Goal: Find specific page/section: Find specific page/section

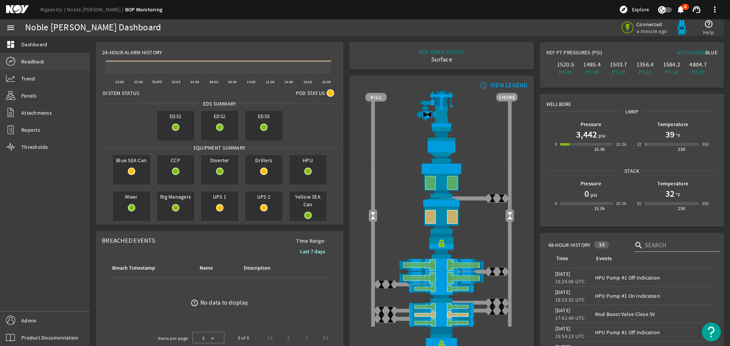
click at [32, 58] on span "Readback" at bounding box center [32, 62] width 23 height 8
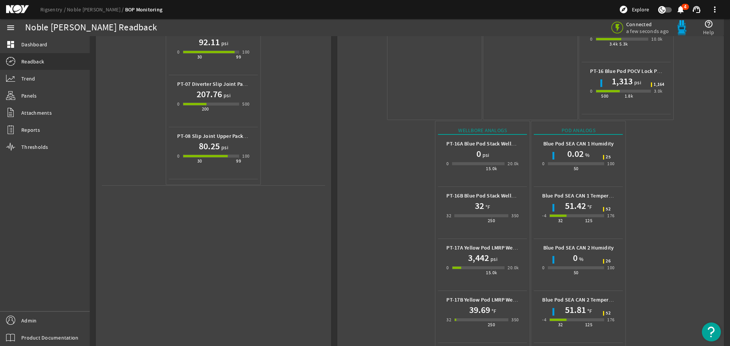
scroll to position [339, 0]
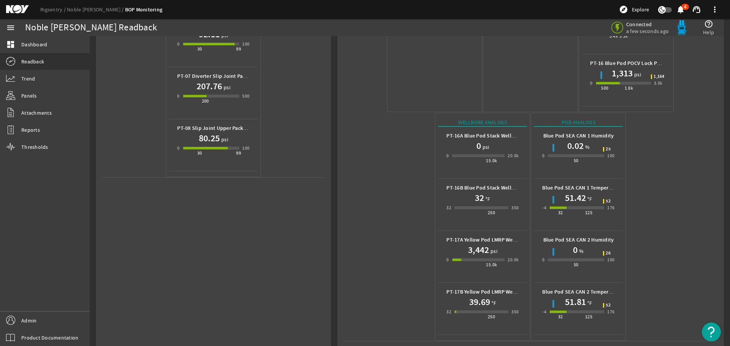
click at [19, 5] on mat-icon at bounding box center [23, 9] width 34 height 9
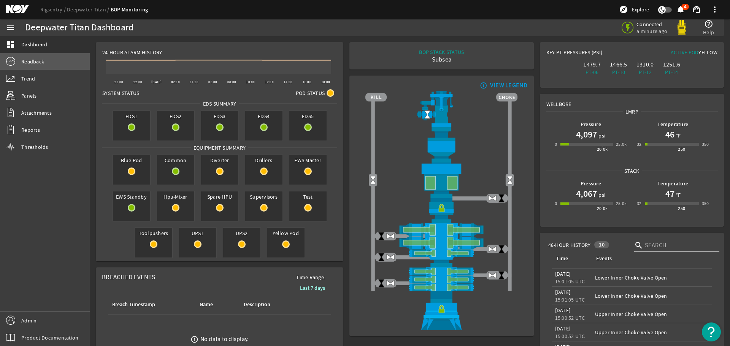
click at [38, 59] on span "Readback" at bounding box center [32, 62] width 23 height 8
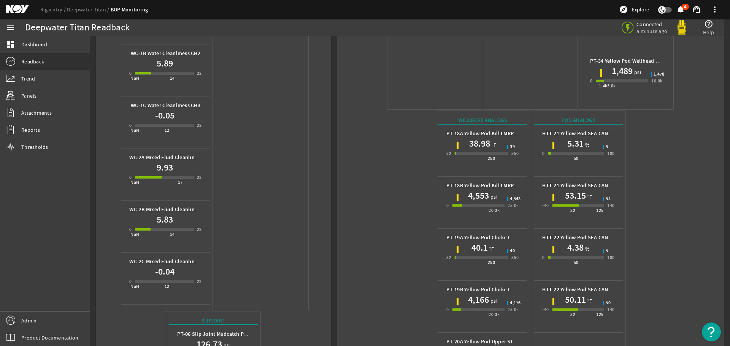
scroll to position [494, 0]
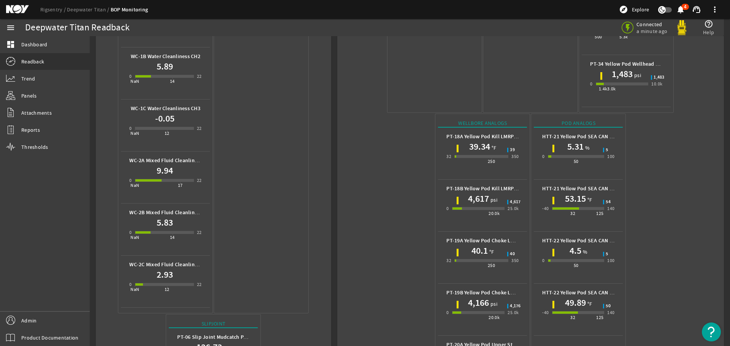
click at [9, 8] on mat-icon at bounding box center [23, 9] width 34 height 9
